Goal: Check status: Check status

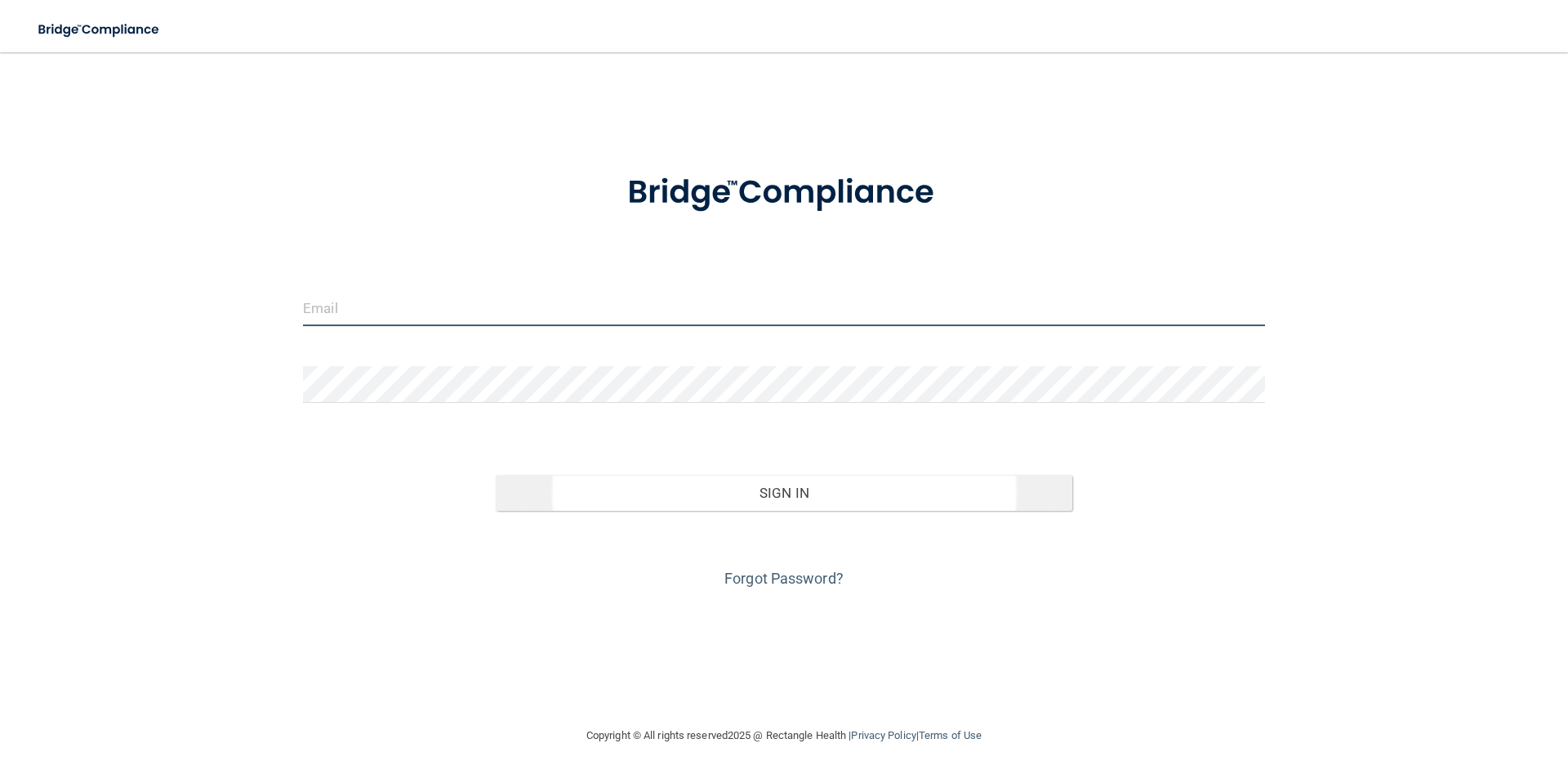
type input "[PERSON_NAME][EMAIL_ADDRESS][PERSON_NAME][DOMAIN_NAME]"
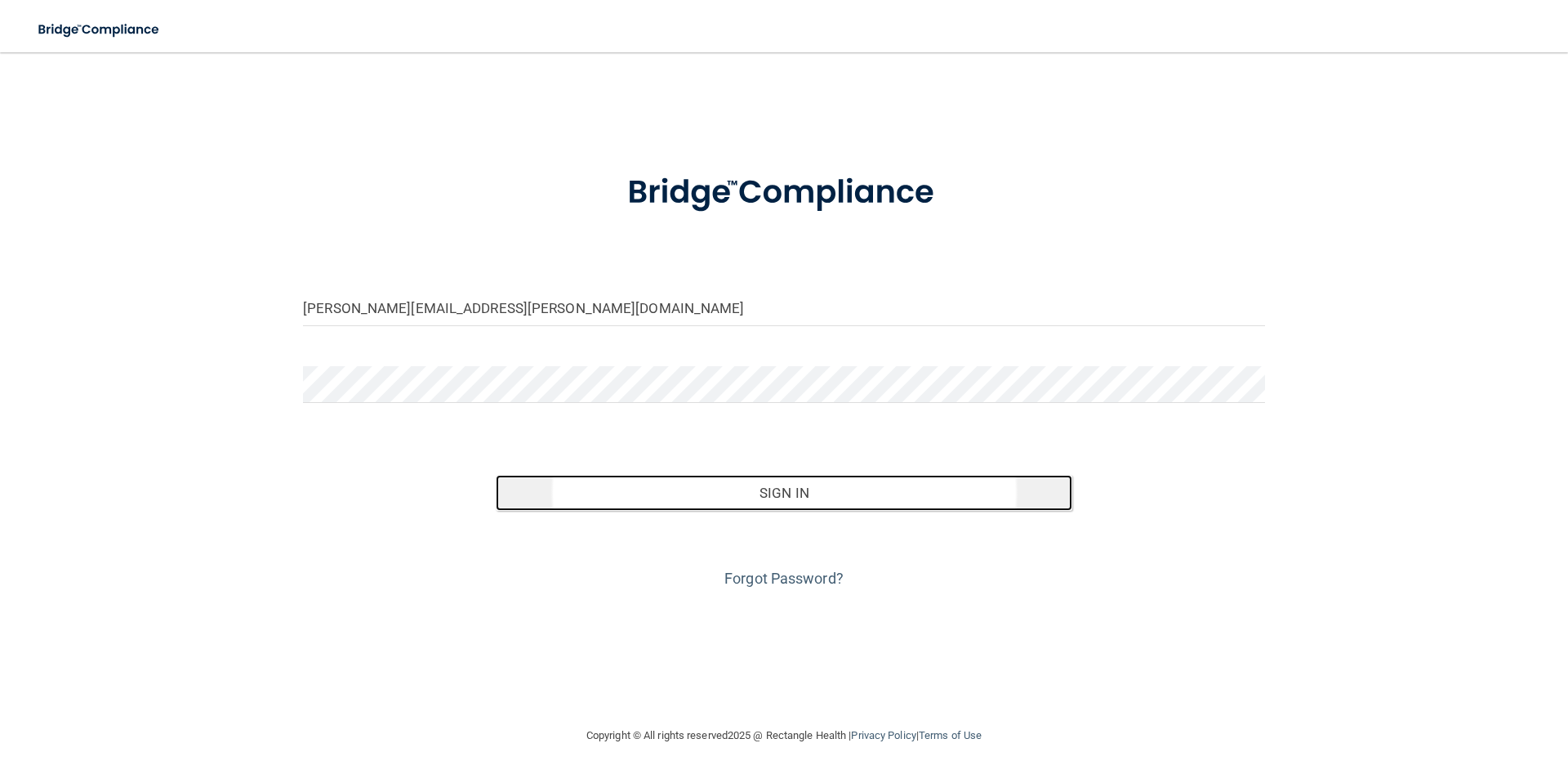
click at [771, 487] on button "Sign In" at bounding box center [784, 493] width 577 height 36
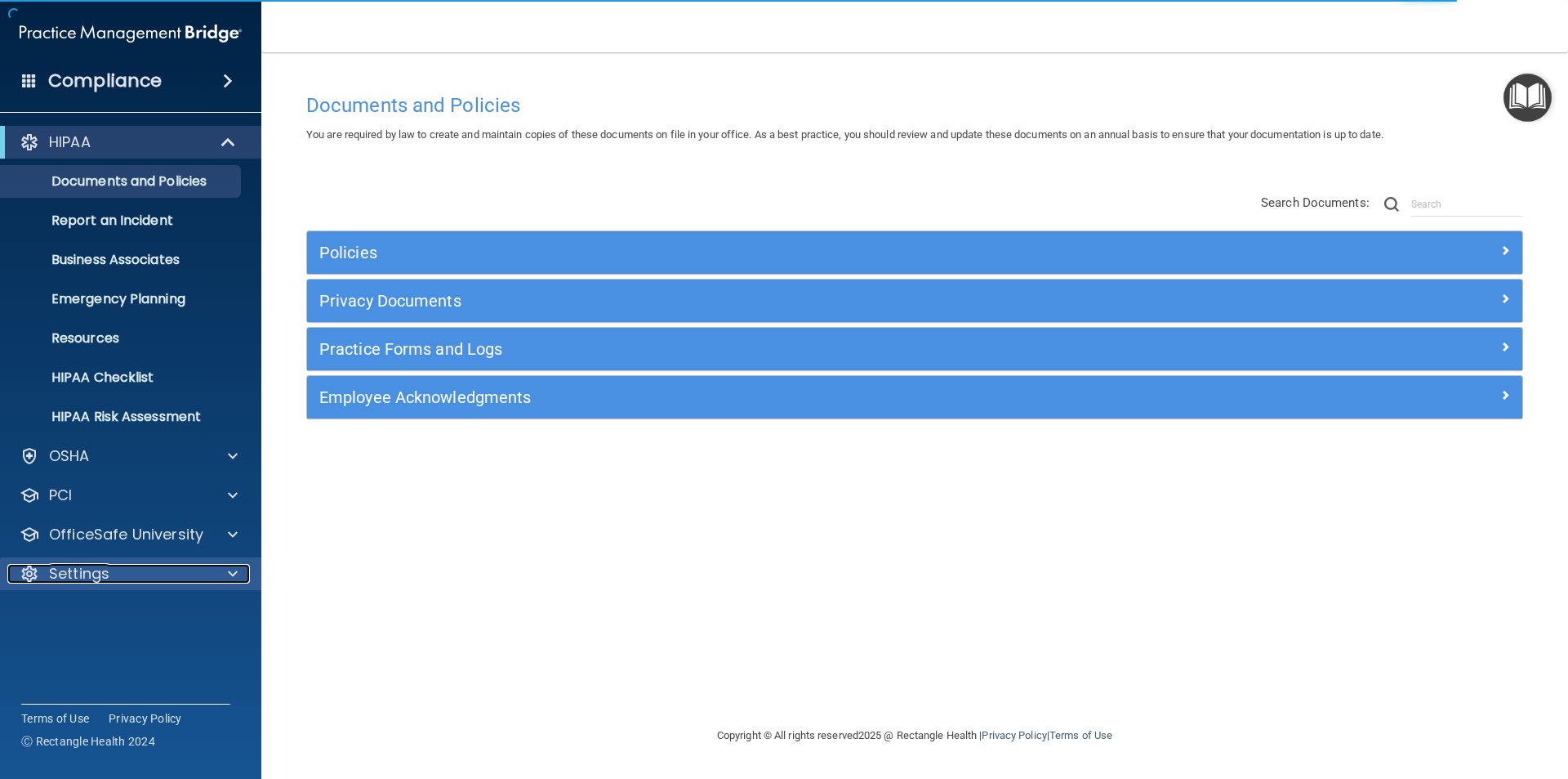
click at [114, 565] on div "Settings" at bounding box center [108, 573] width 203 height 19
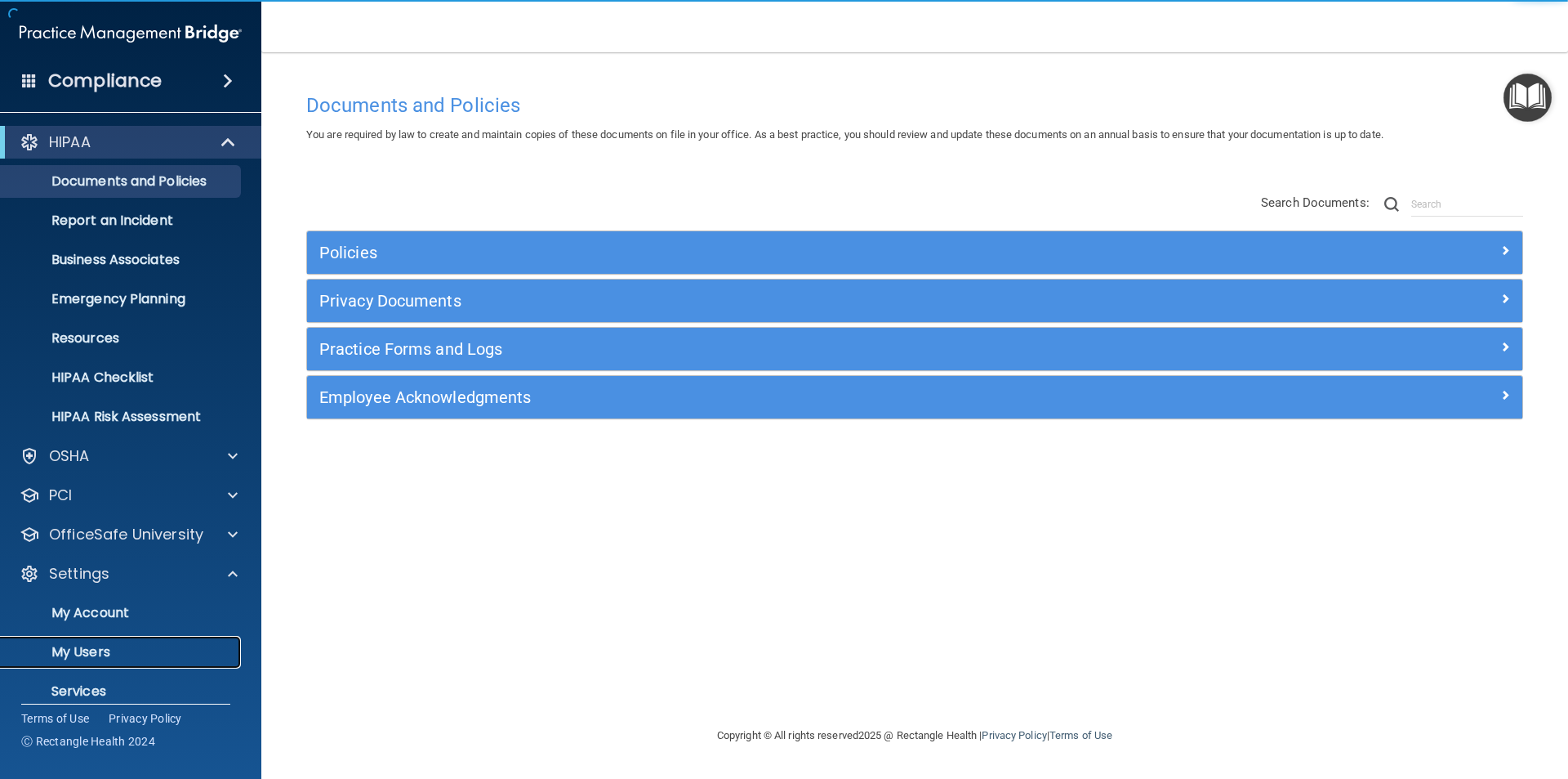
click at [112, 651] on p "My Users" at bounding box center [121, 651] width 223 height 17
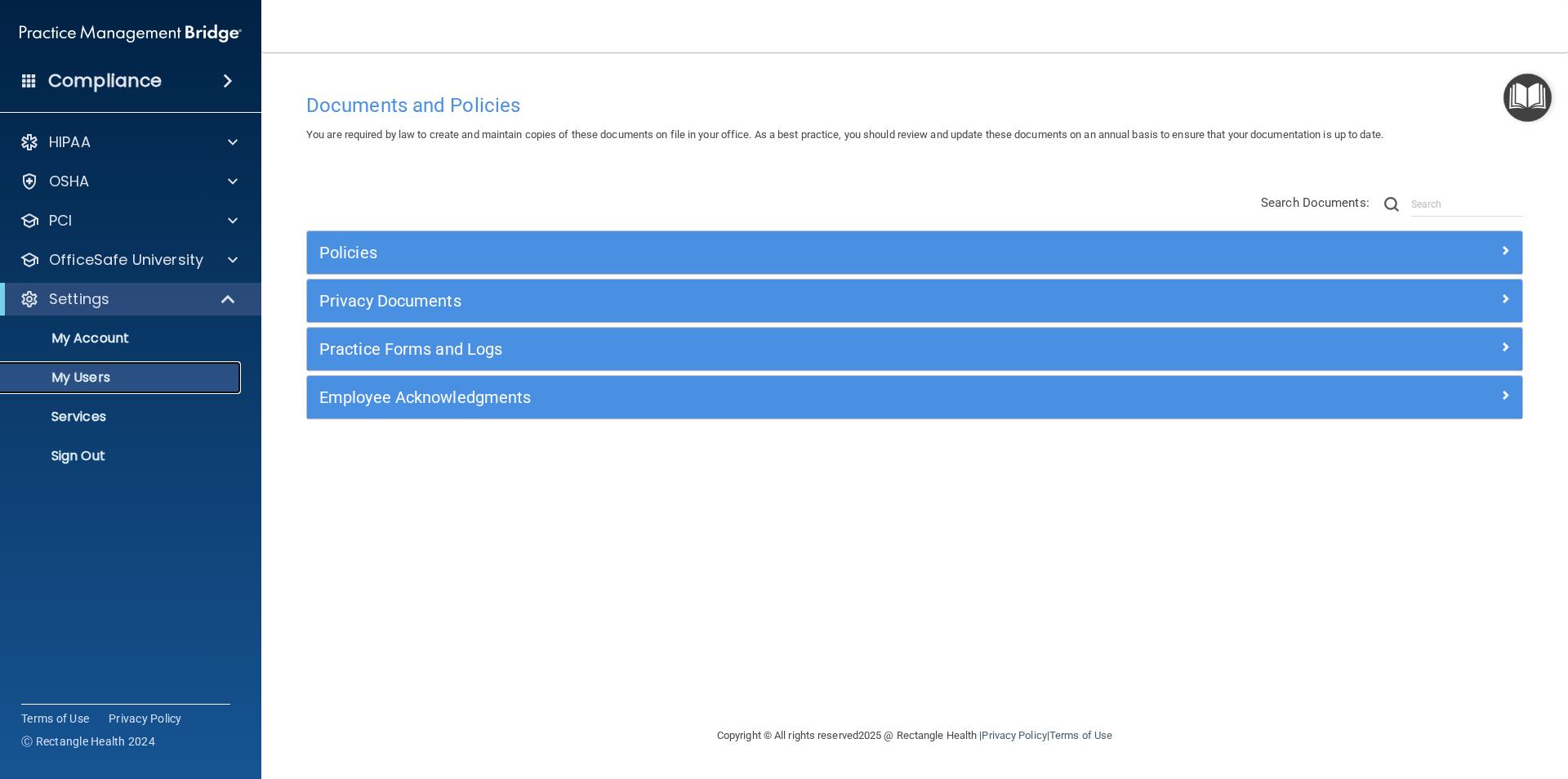
select select "20"
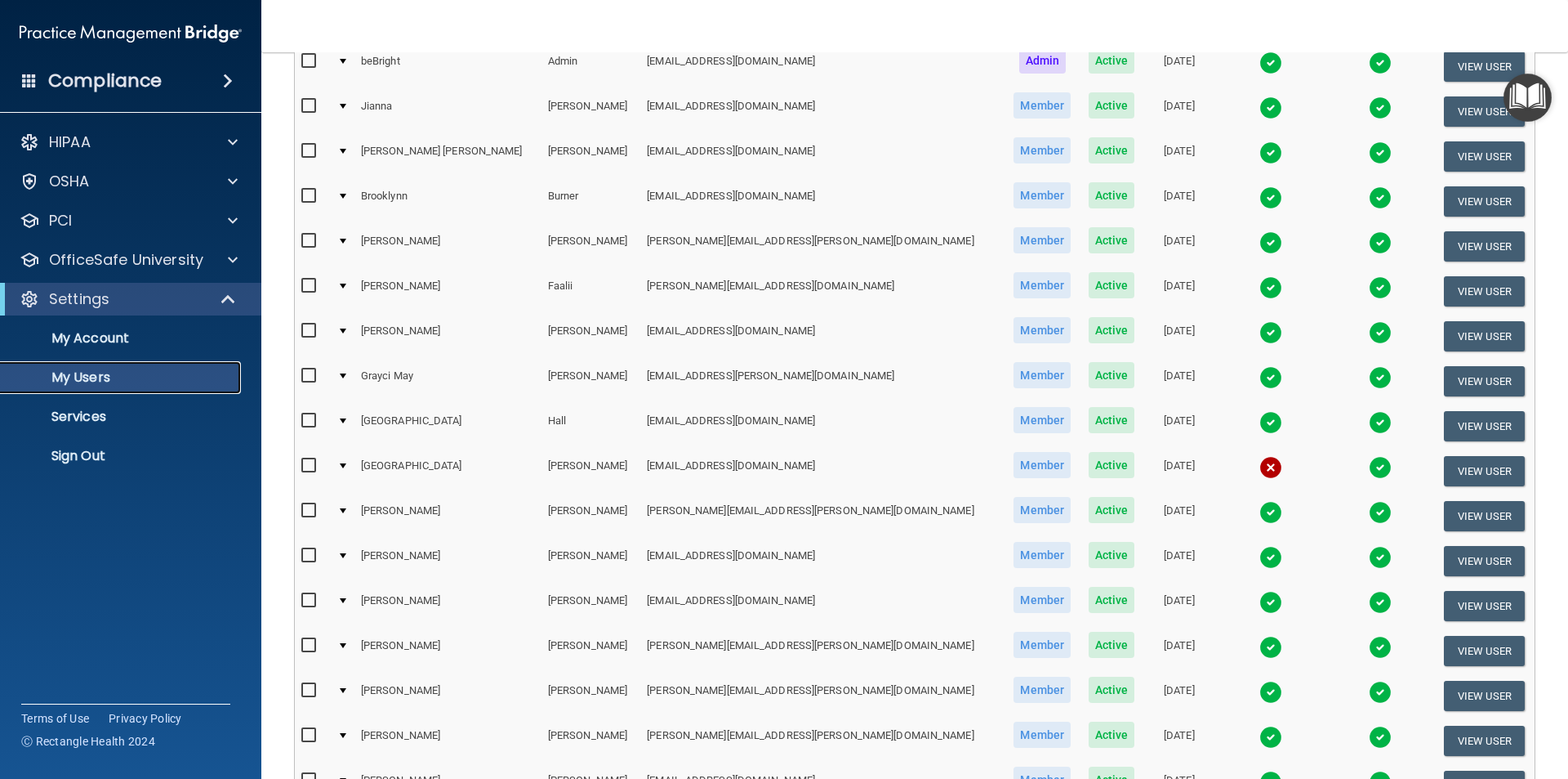
scroll to position [245, 0]
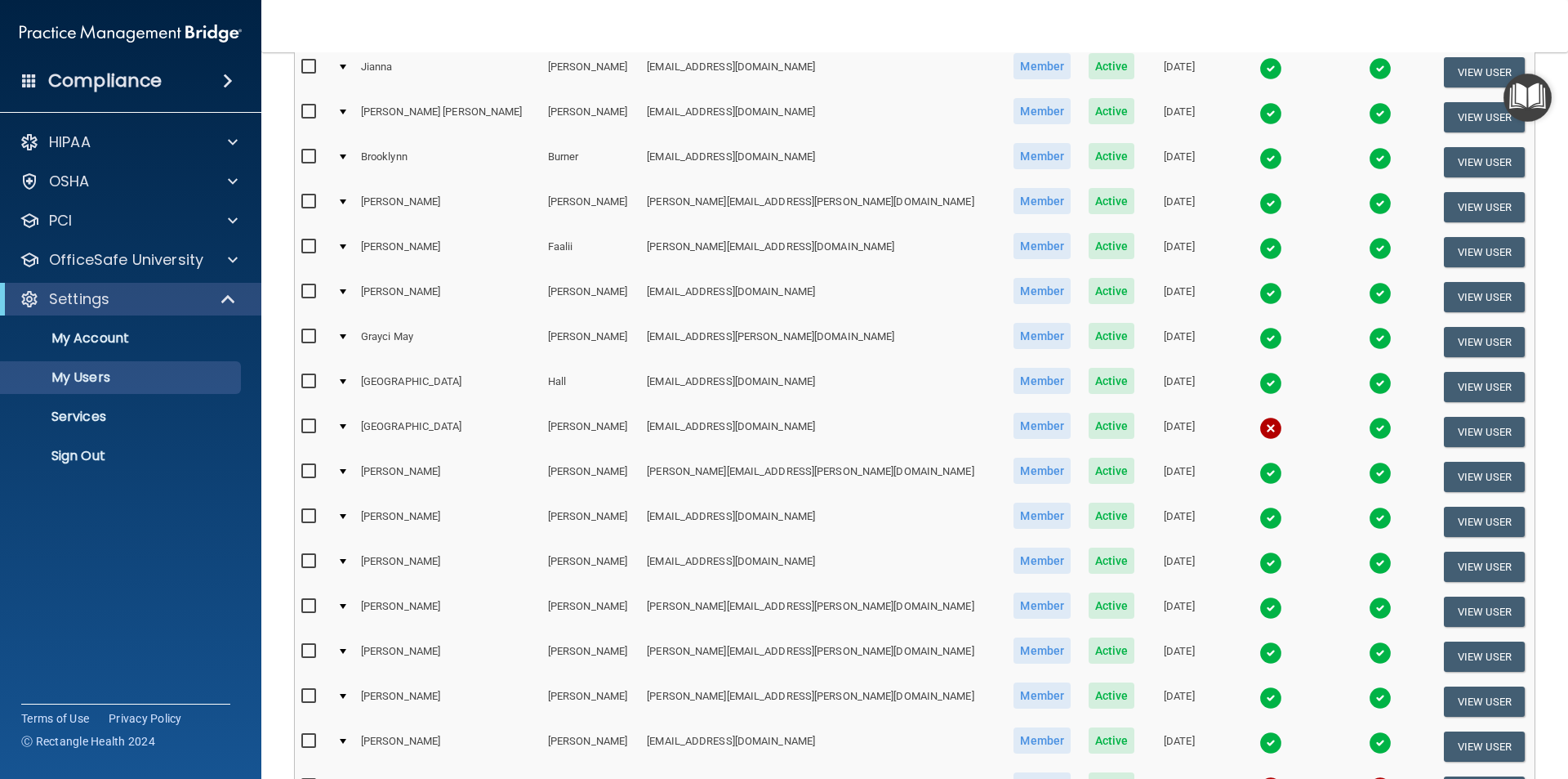
click at [1260, 158] on img at bounding box center [1271, 158] width 23 height 23
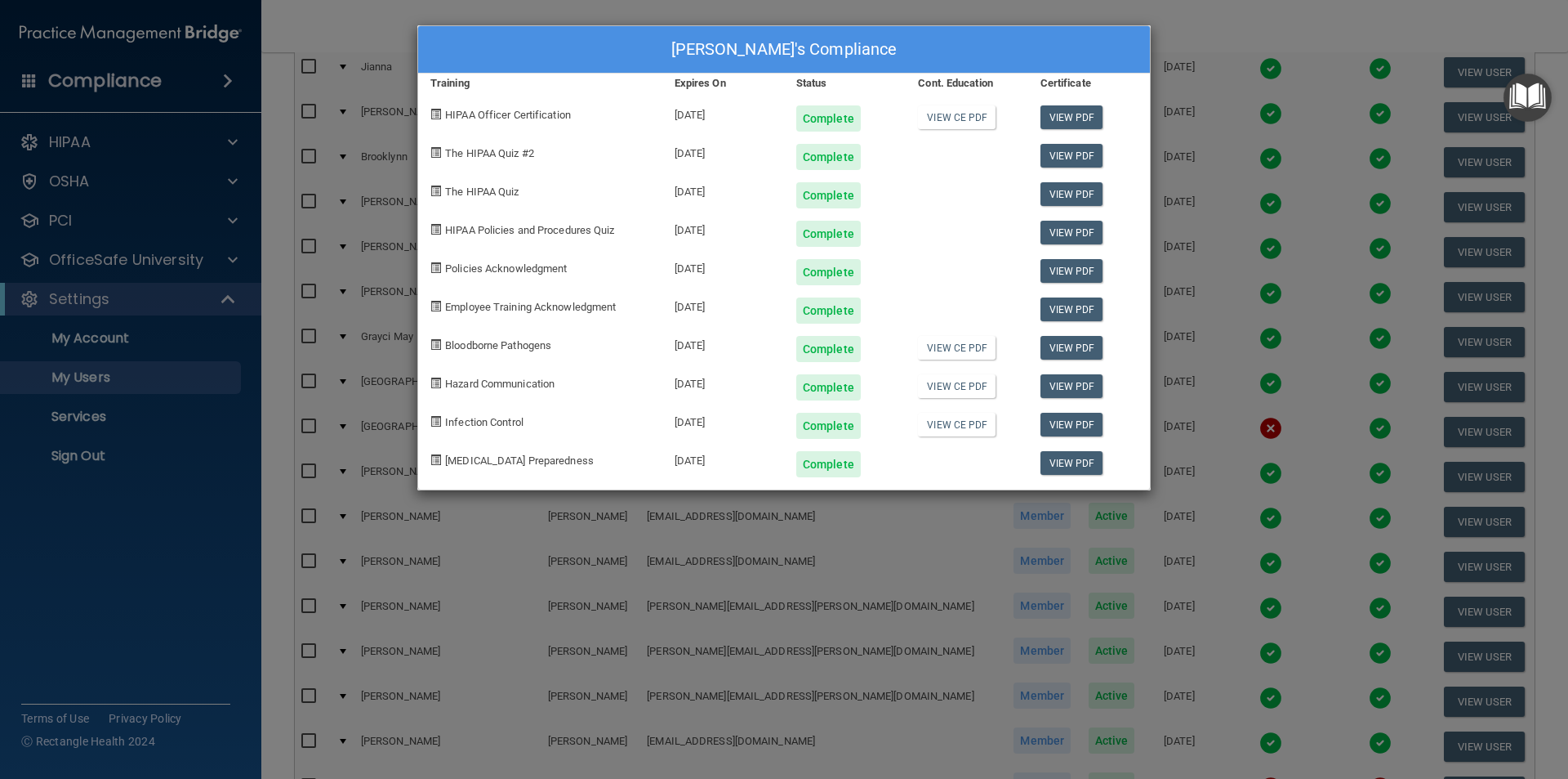
click at [1169, 20] on div "[PERSON_NAME]'s Compliance Training Expires On Status Cont. Education Certifica…" at bounding box center [784, 390] width 1568 height 779
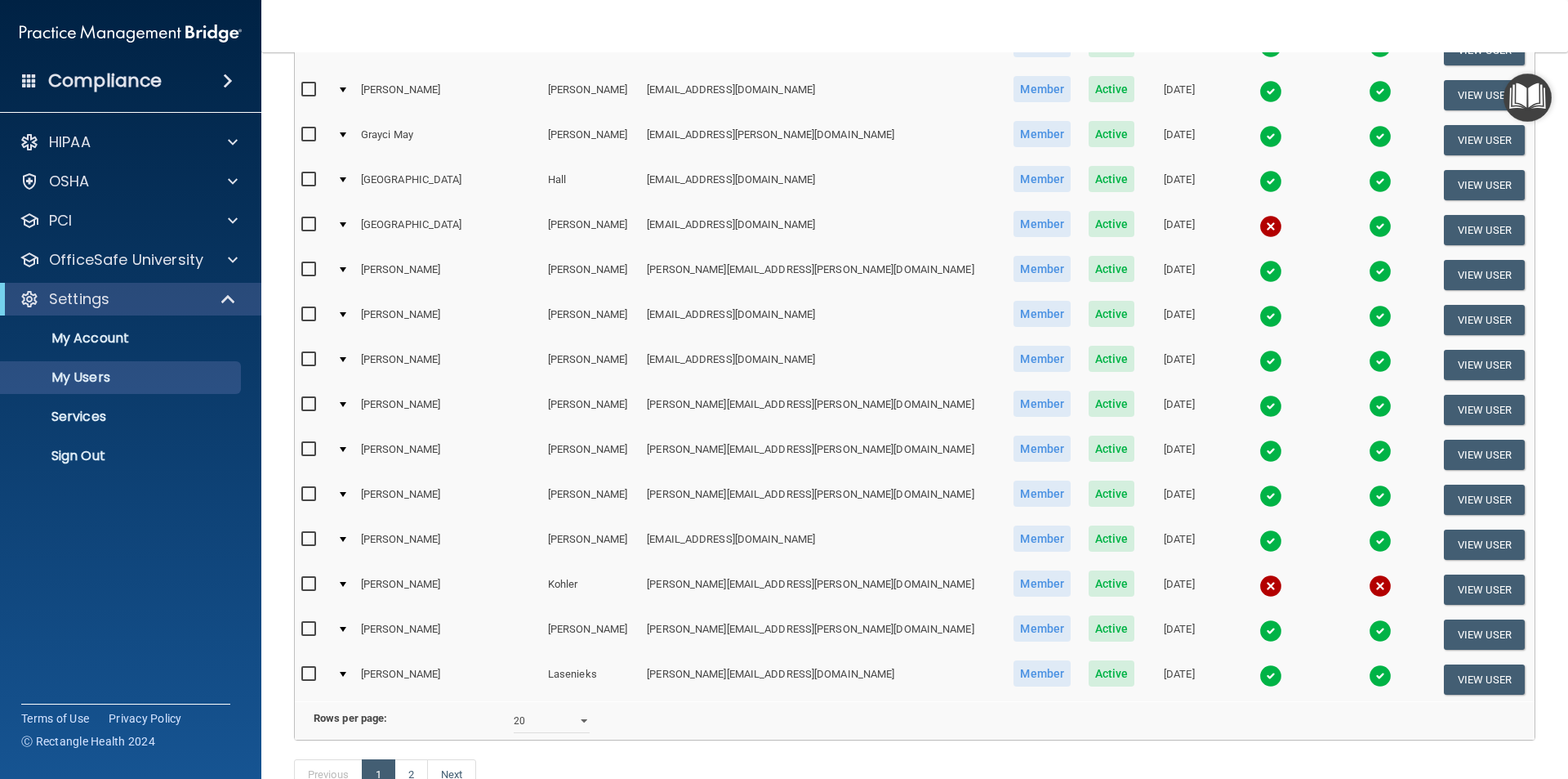
scroll to position [574, 0]
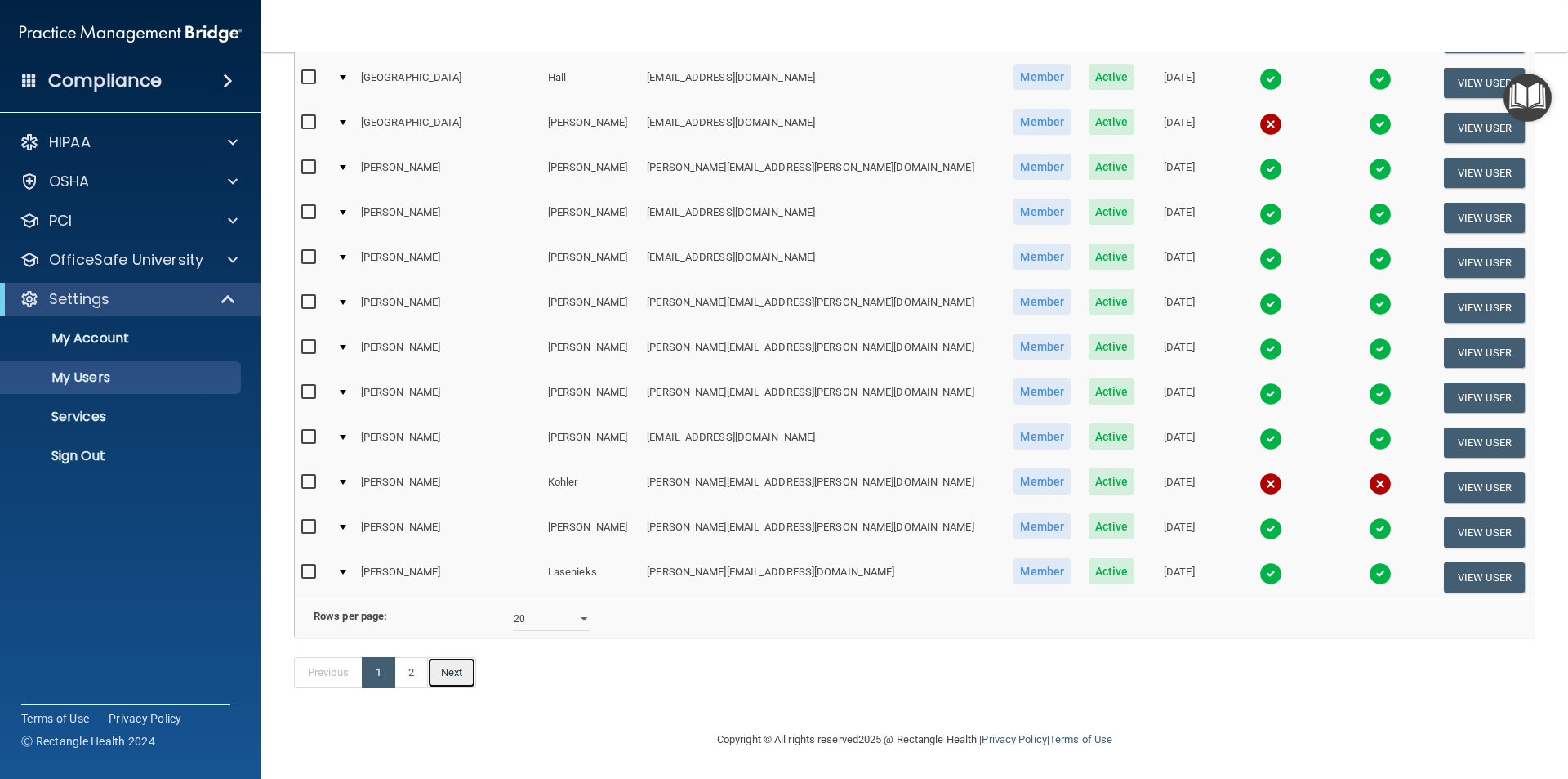
click at [462, 675] on link "Next" at bounding box center [451, 672] width 49 height 31
select select "20"
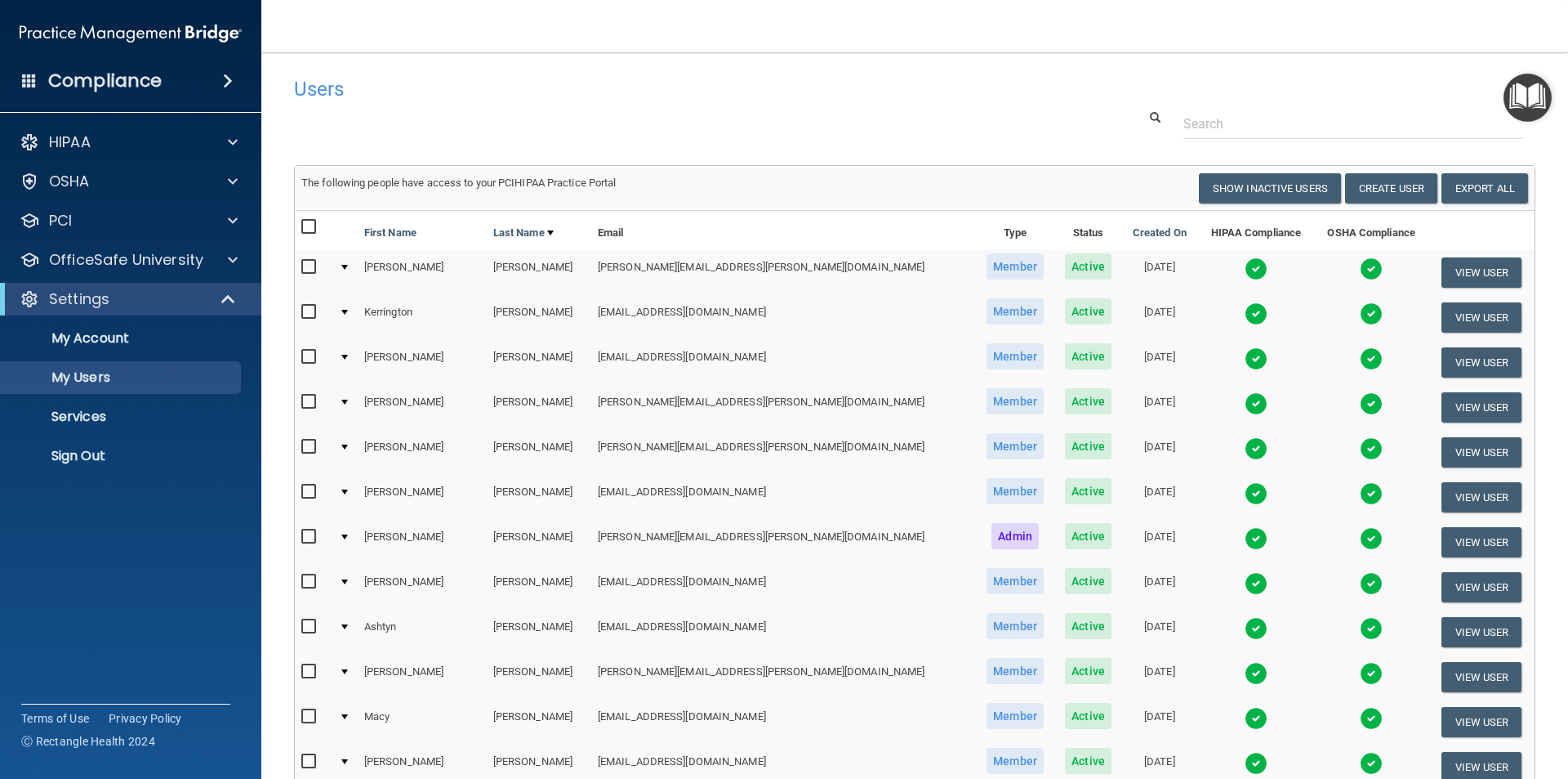
click at [1197, 493] on td at bounding box center [1255, 497] width 117 height 45
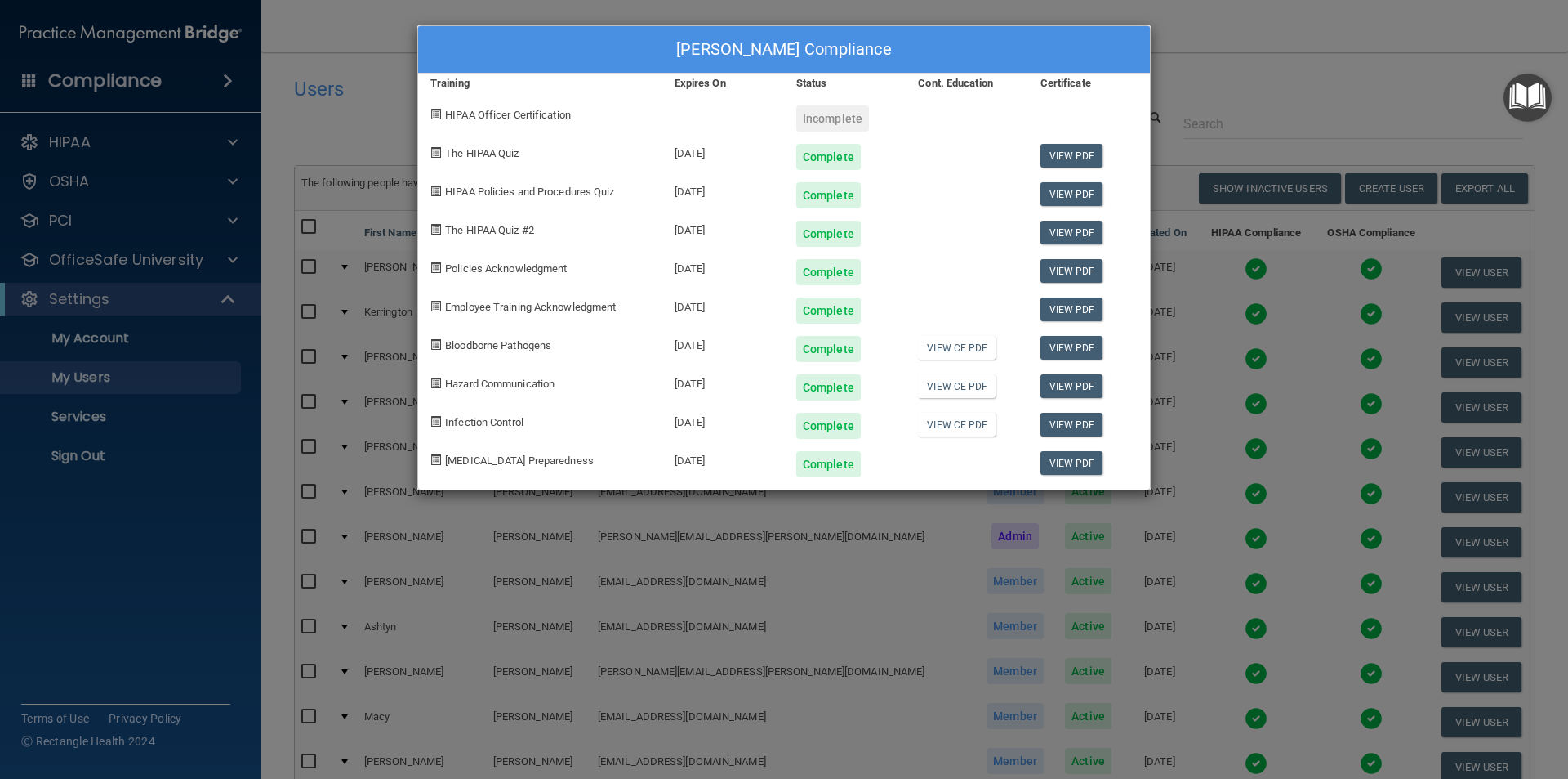
click at [1173, 65] on div "[PERSON_NAME] Compliance Training Expires On Status Cont. Education Certificate…" at bounding box center [784, 390] width 1568 height 779
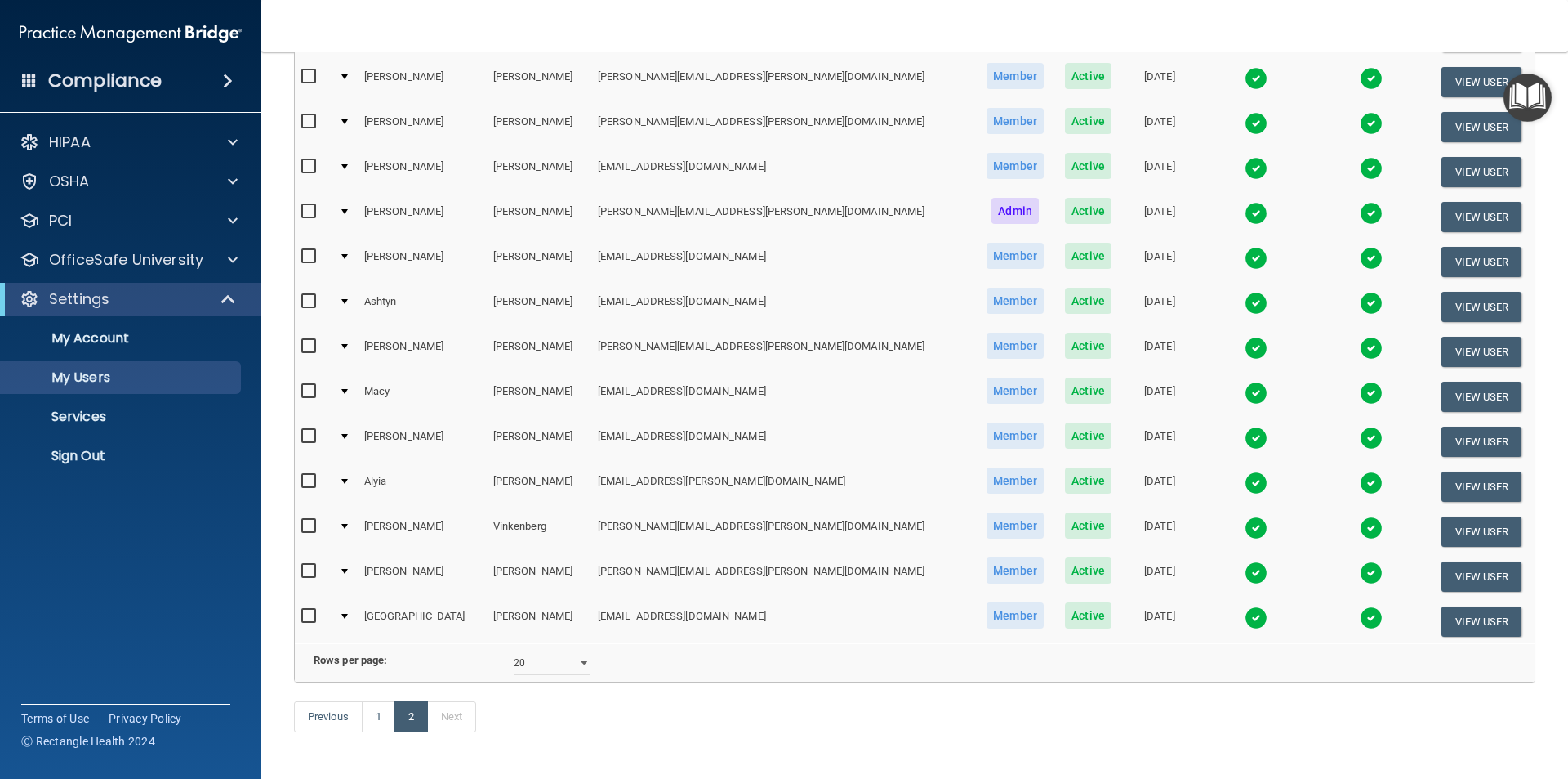
scroll to position [327, 0]
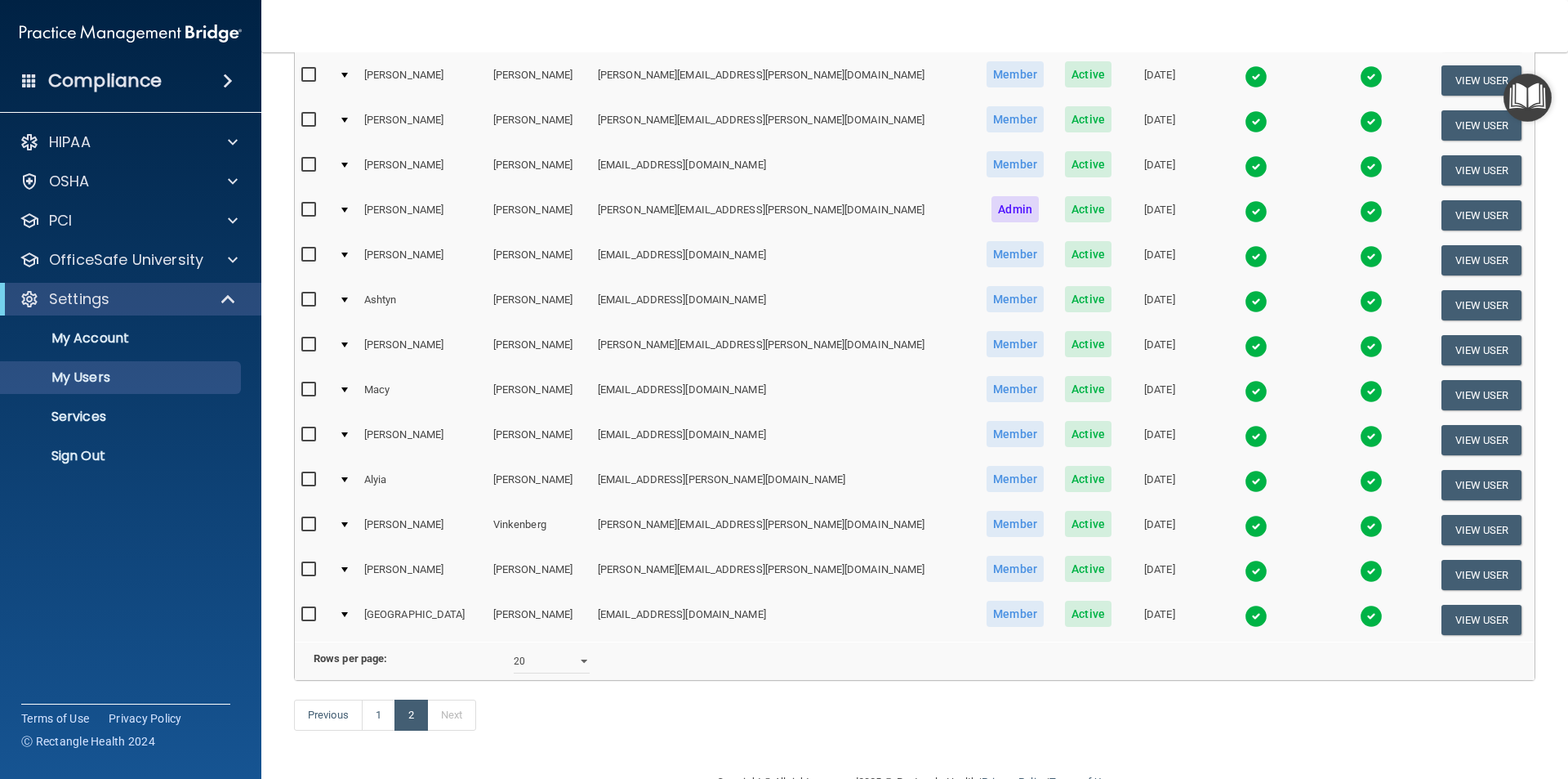
click at [1245, 481] on img at bounding box center [1256, 481] width 23 height 23
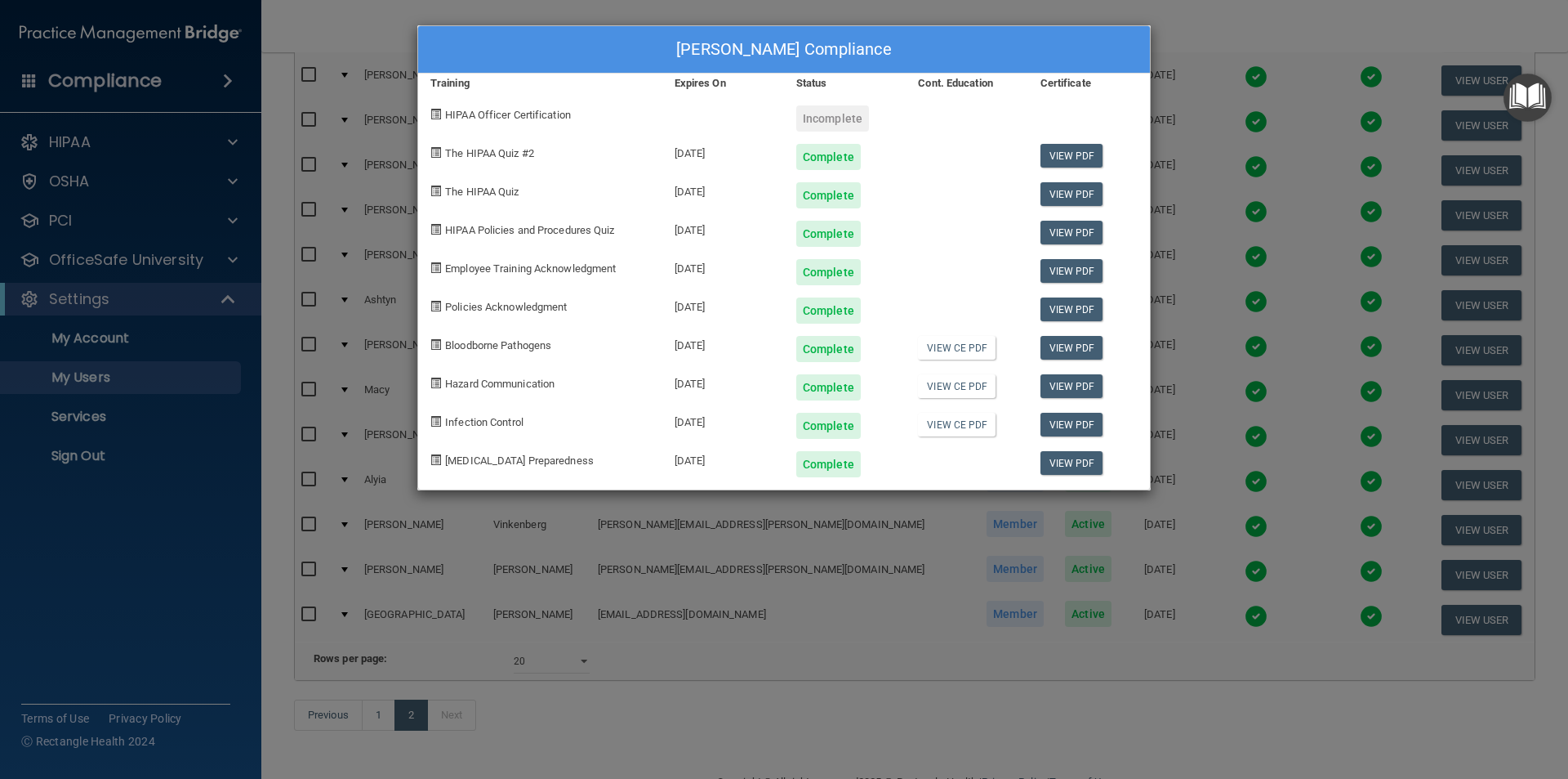
click at [1161, 35] on div "[PERSON_NAME] Compliance Training Expires On Status Cont. Education Certificate…" at bounding box center [784, 390] width 1568 height 779
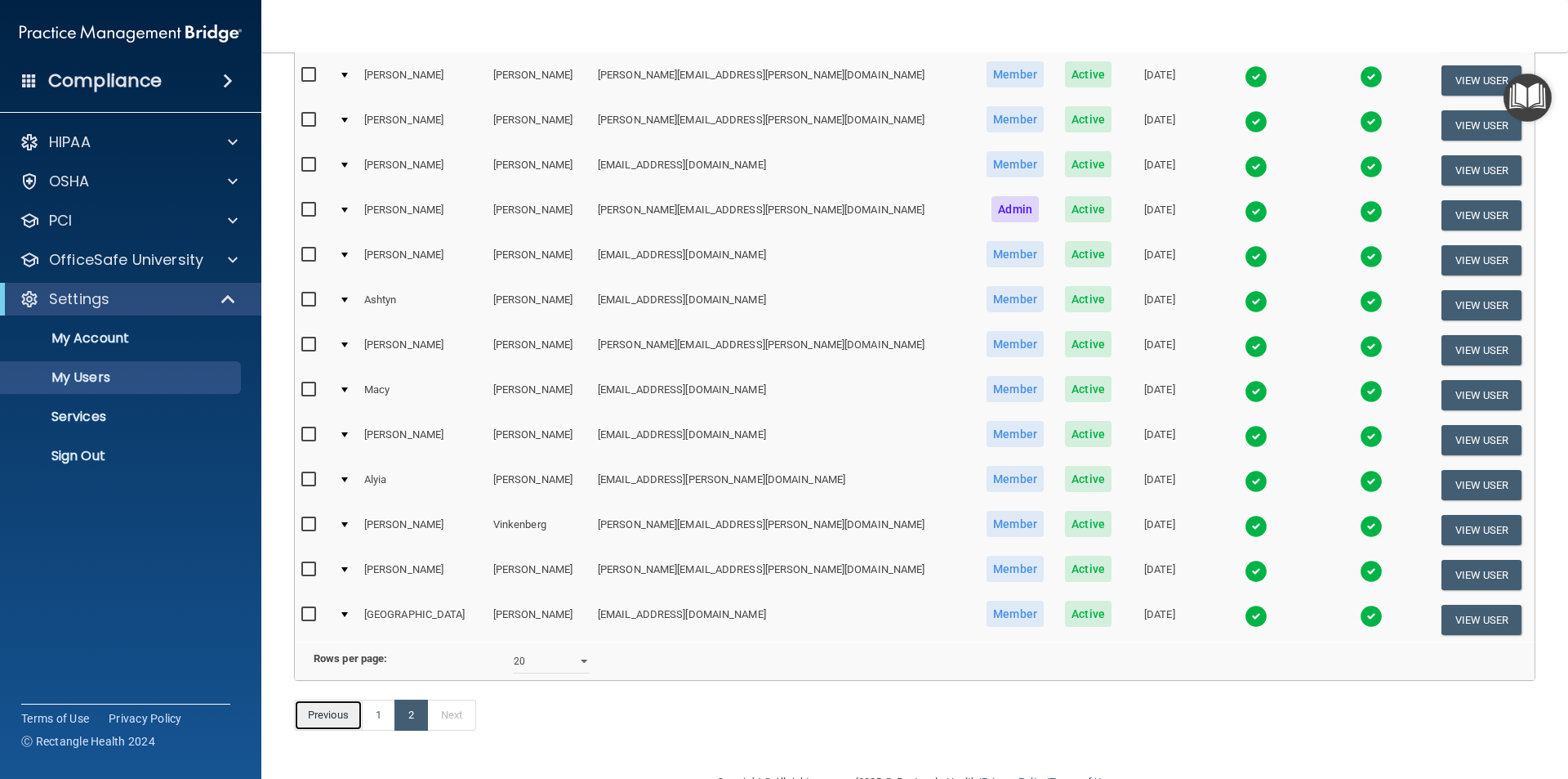
click at [335, 730] on link "Previous" at bounding box center [328, 715] width 69 height 31
select select "20"
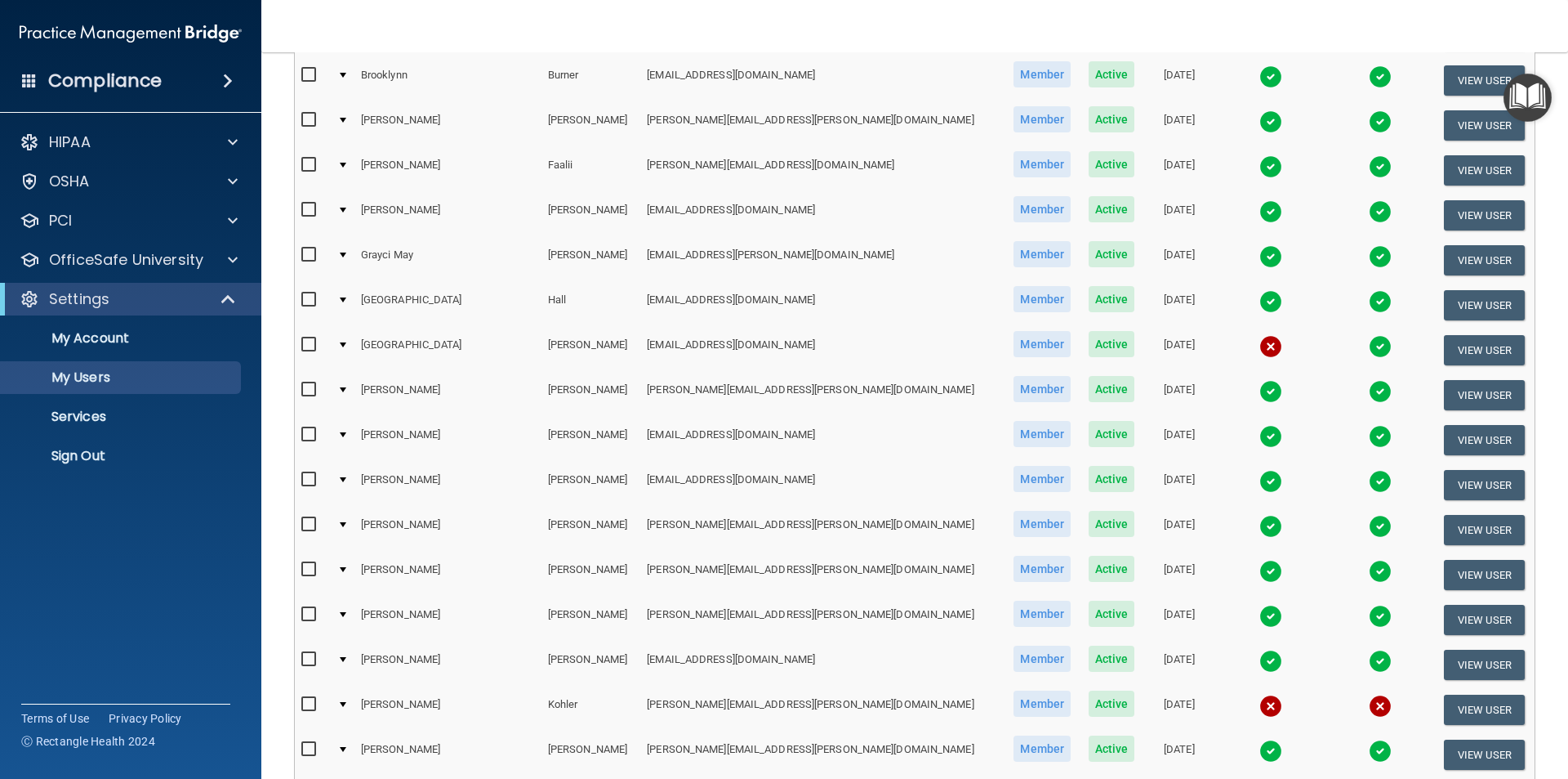
scroll to position [572, 0]
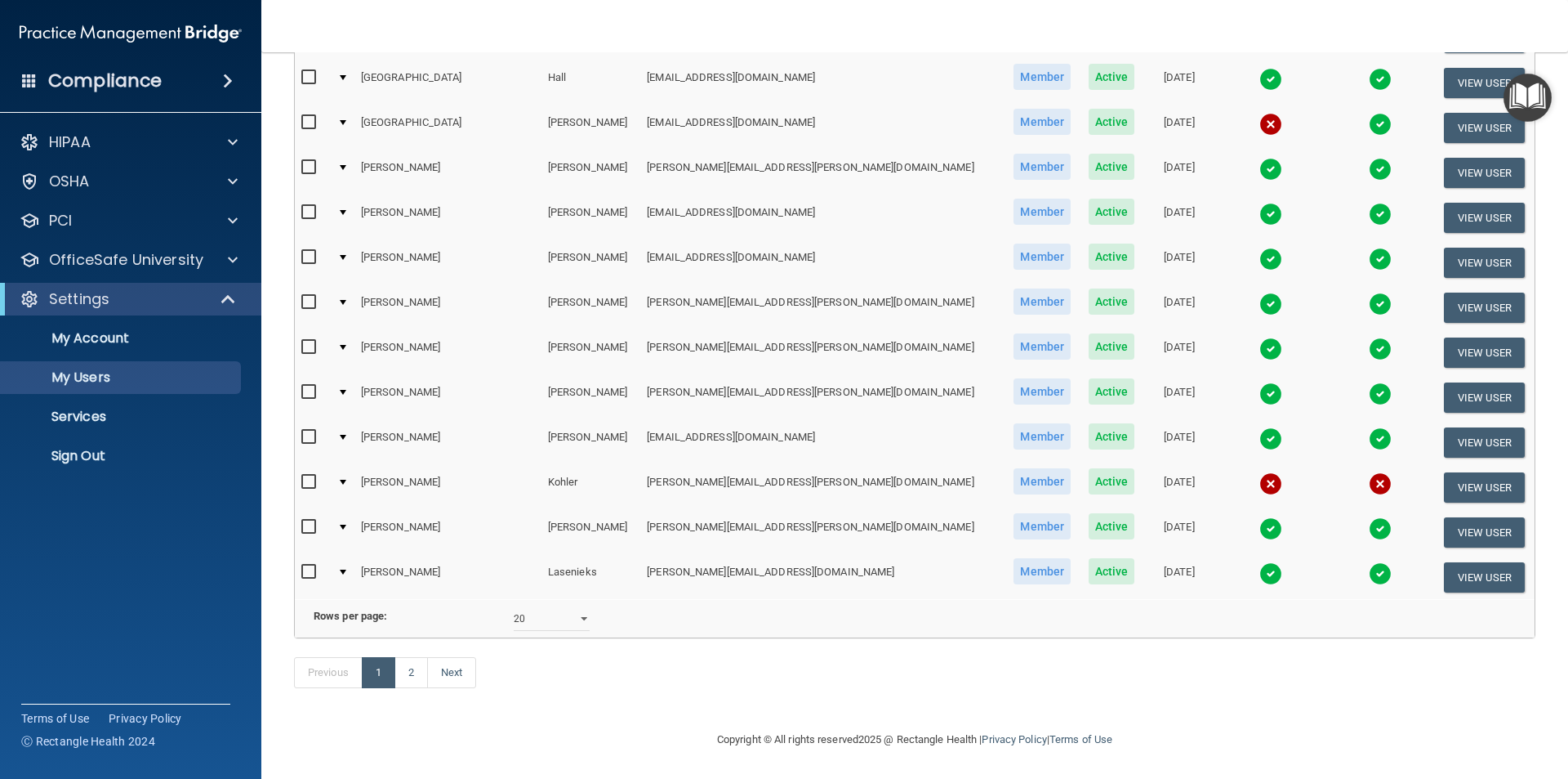
click at [1260, 562] on img at bounding box center [1271, 574] width 23 height 23
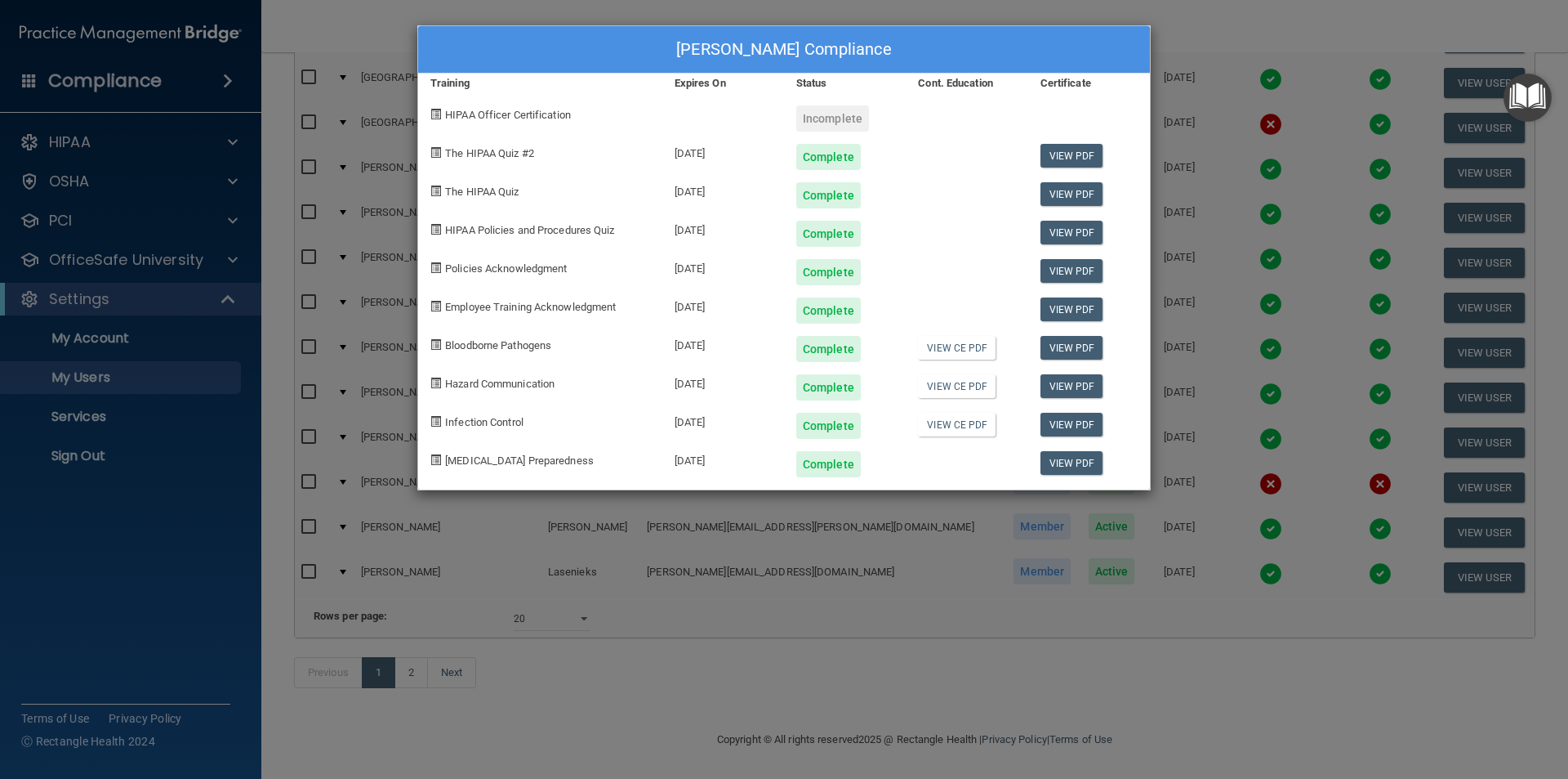
click at [1155, 30] on div "[PERSON_NAME] Compliance Training Expires On Status Cont. Education Certificate…" at bounding box center [784, 390] width 1568 height 779
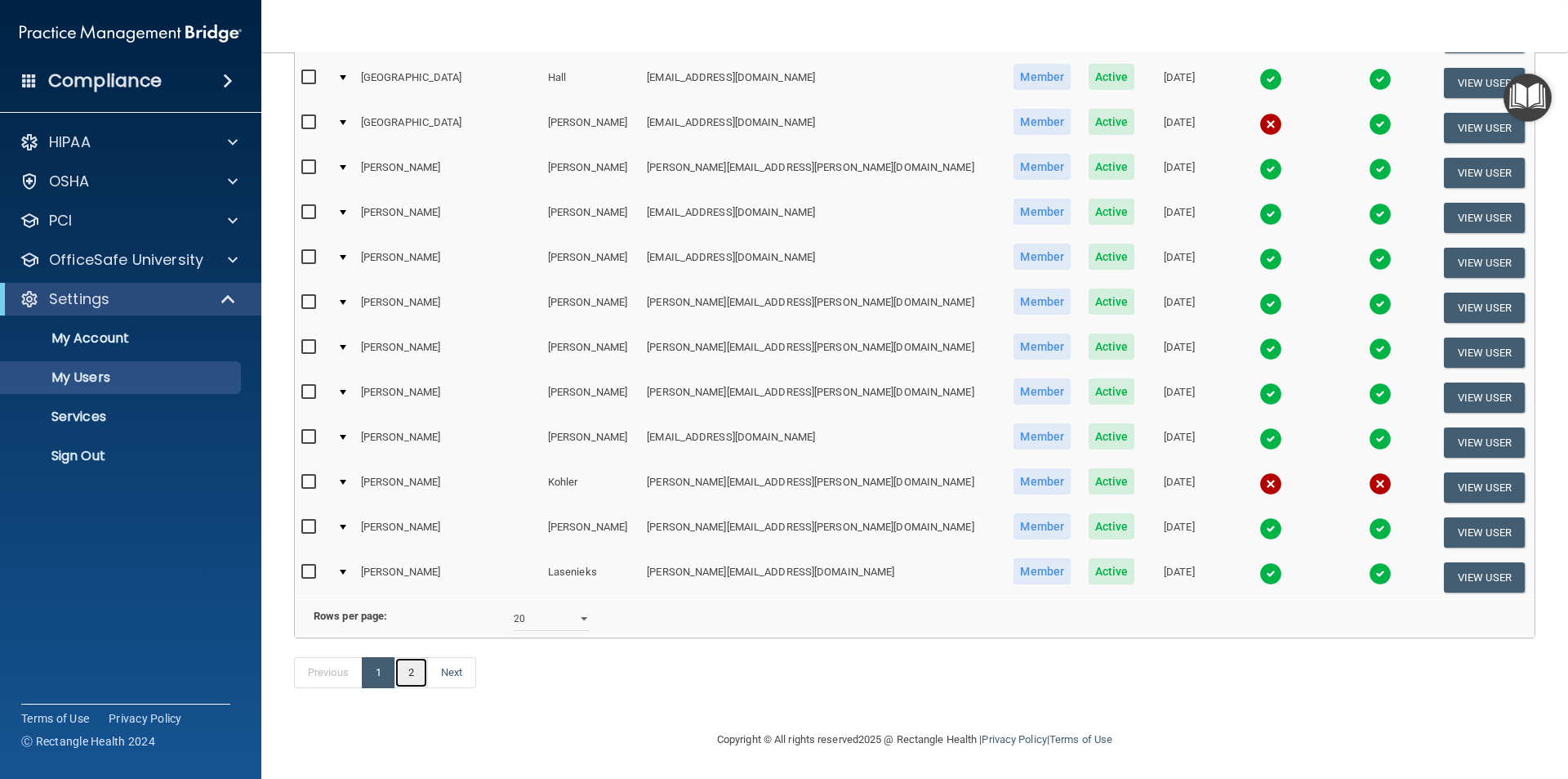
click at [416, 673] on link "2" at bounding box center [411, 672] width 33 height 31
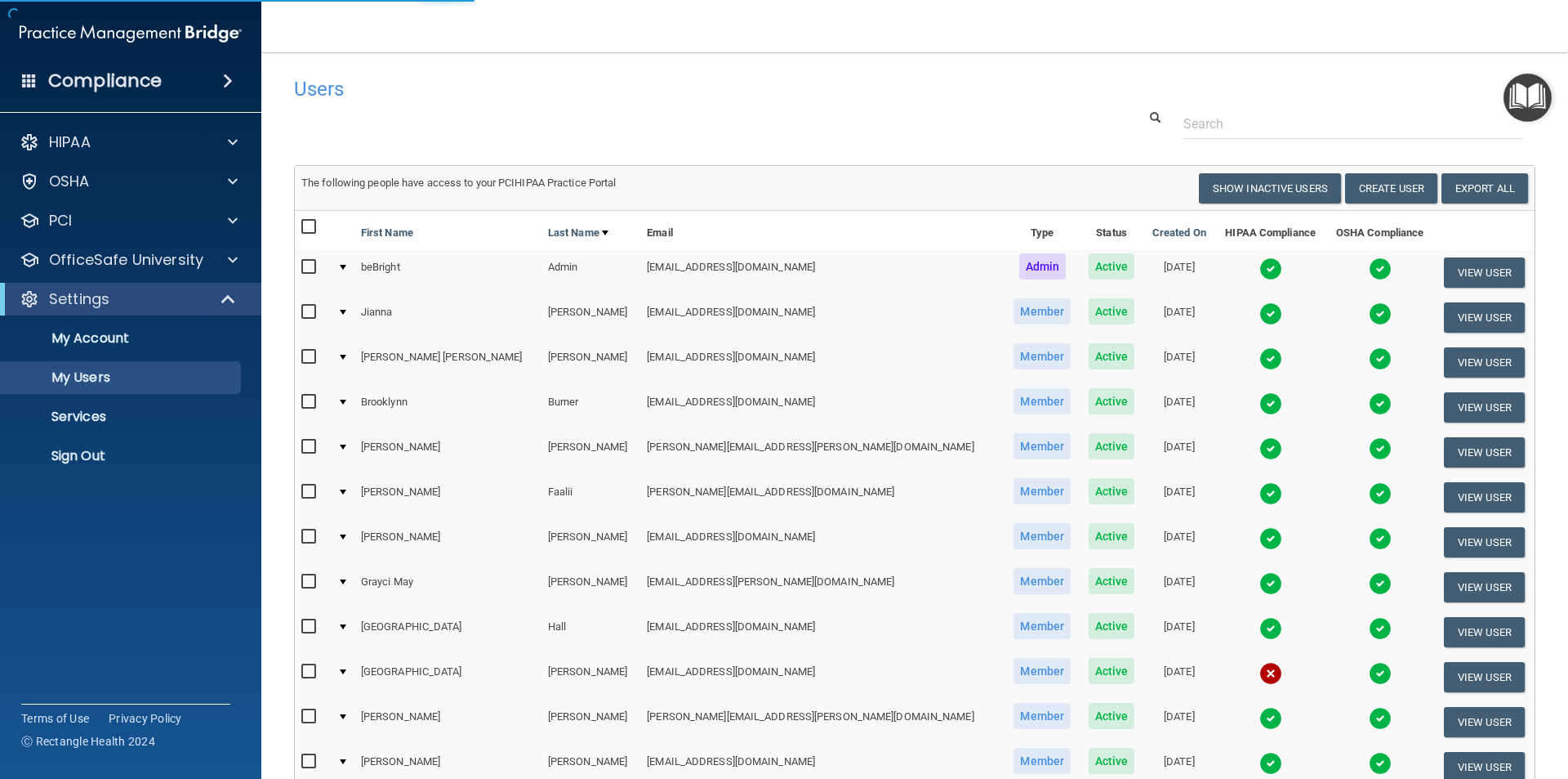
select select "20"
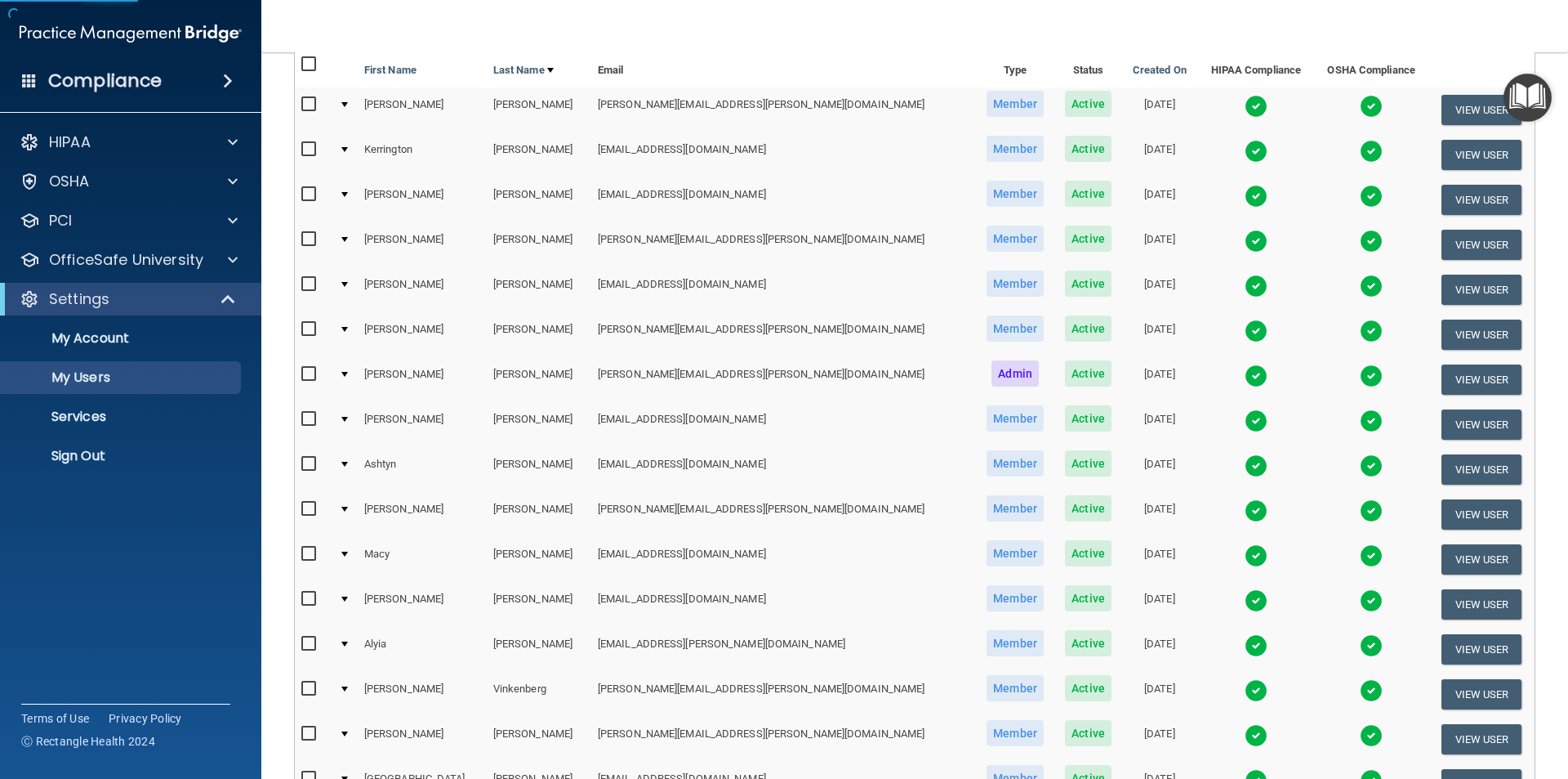
scroll to position [163, 0]
click at [1245, 417] on img at bounding box center [1256, 420] width 23 height 23
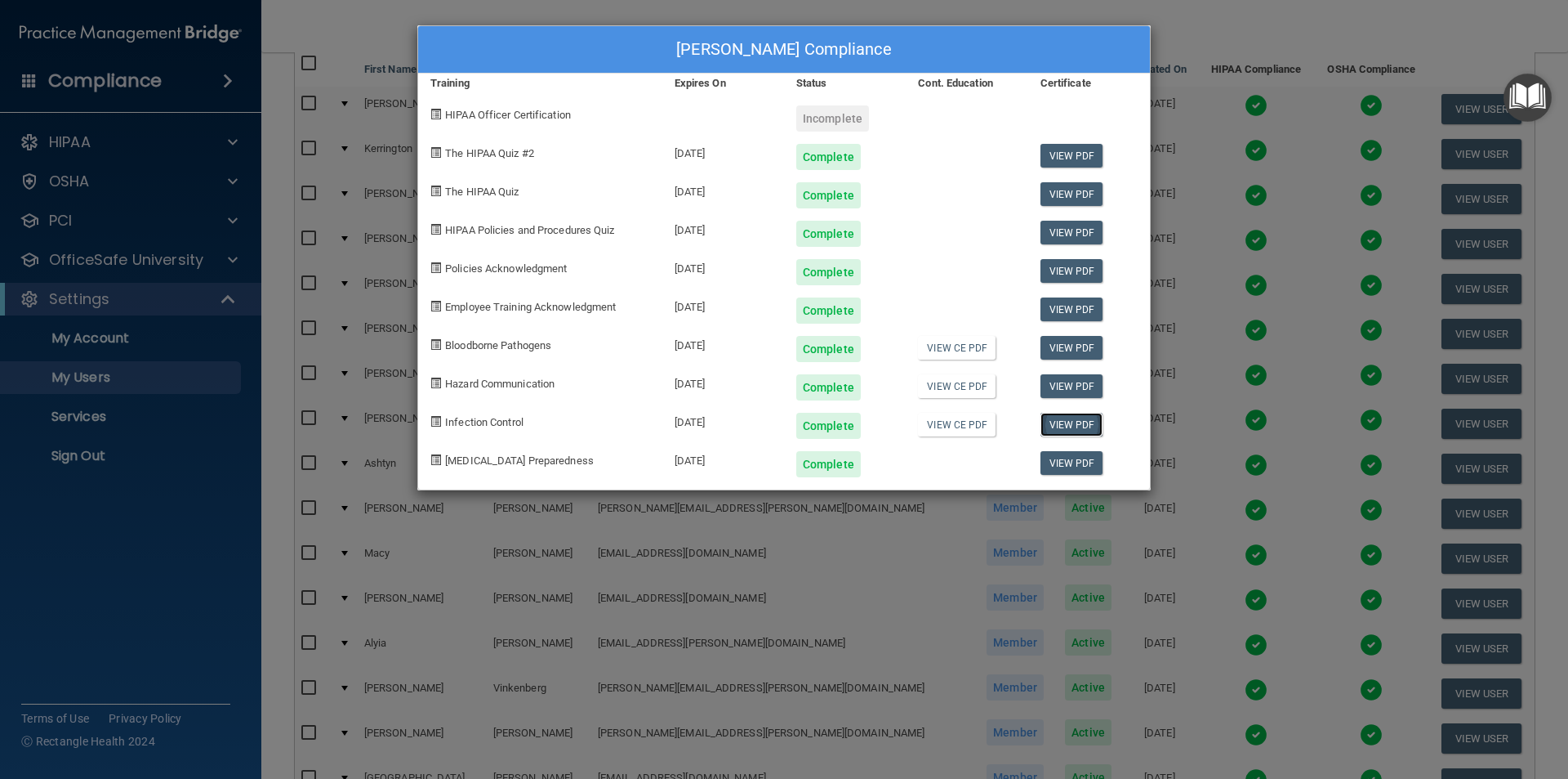
click at [1082, 419] on link "View PDF" at bounding box center [1072, 424] width 63 height 24
click at [1061, 393] on link "View PDF" at bounding box center [1072, 385] width 63 height 24
click at [1173, 53] on div "[PERSON_NAME] Compliance Training Expires On Status Cont. Education Certificate…" at bounding box center [784, 390] width 1568 height 779
